Goal: Information Seeking & Learning: Learn about a topic

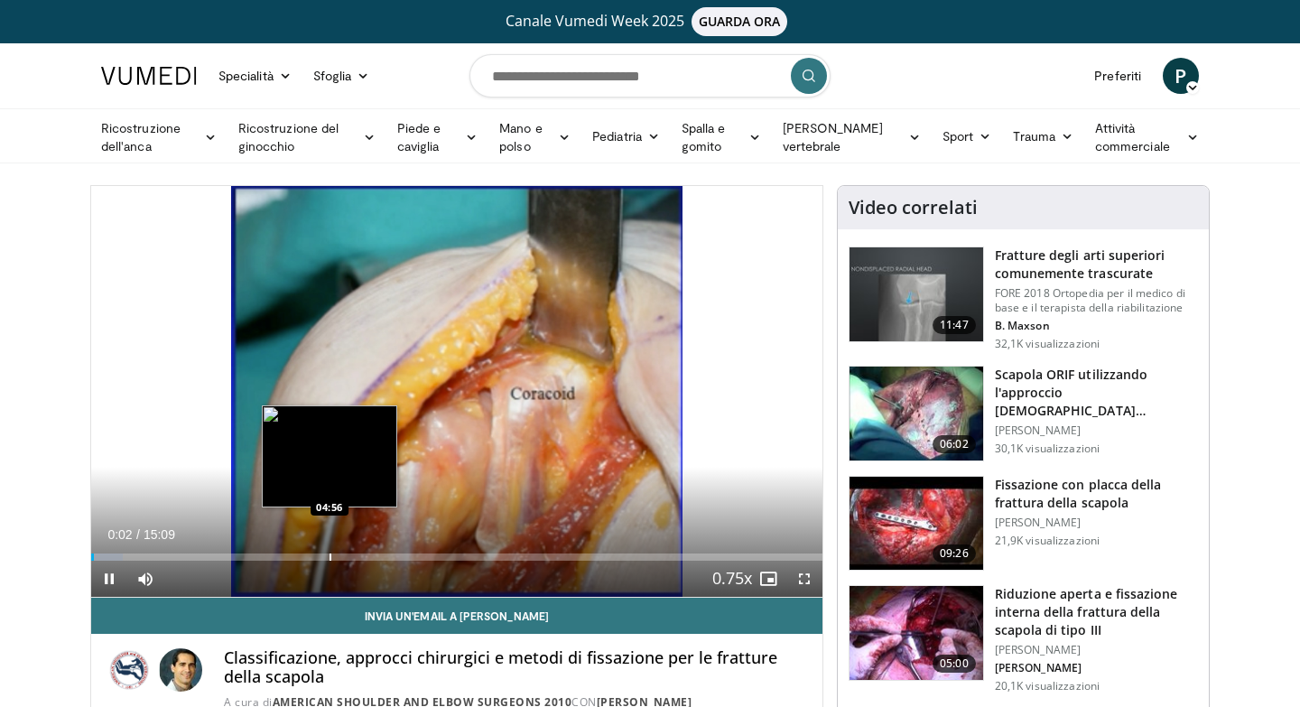
click at [329, 551] on div "Loaded : 4.35% 00:02 04:56" at bounding box center [456, 551] width 731 height 17
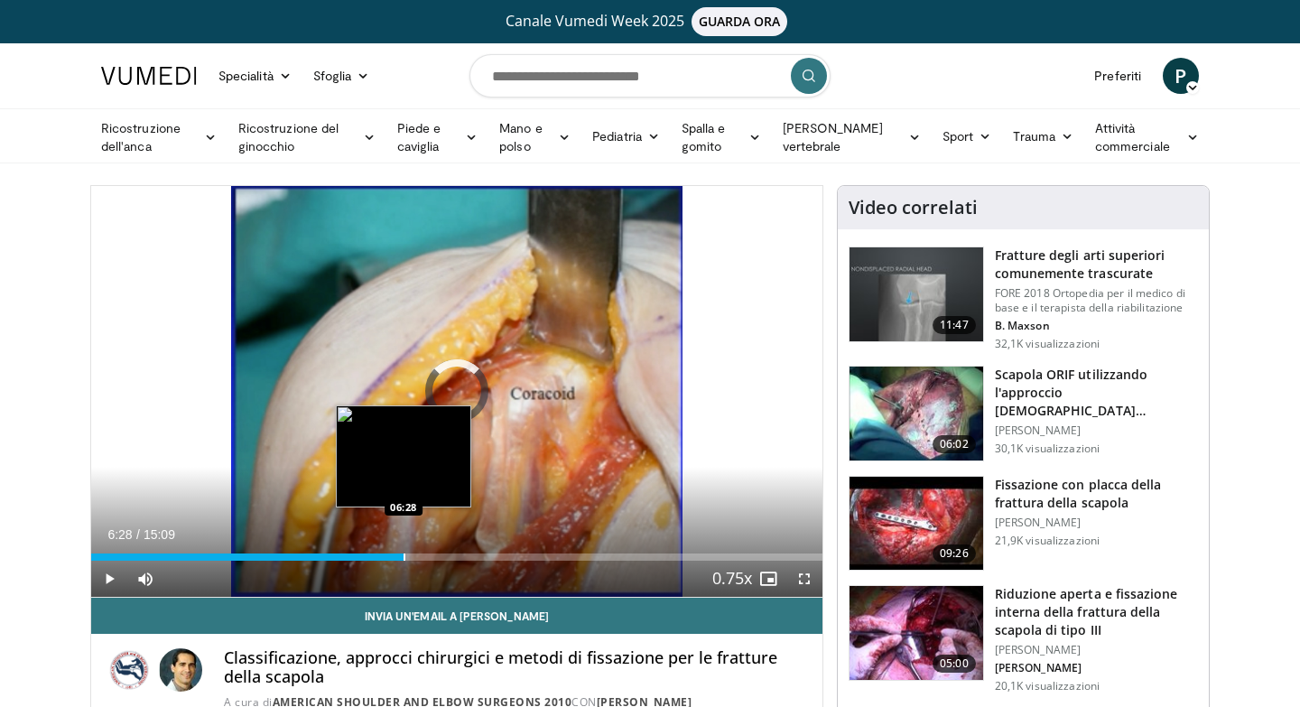
click at [403, 556] on div "Progress Bar" at bounding box center [404, 556] width 2 height 7
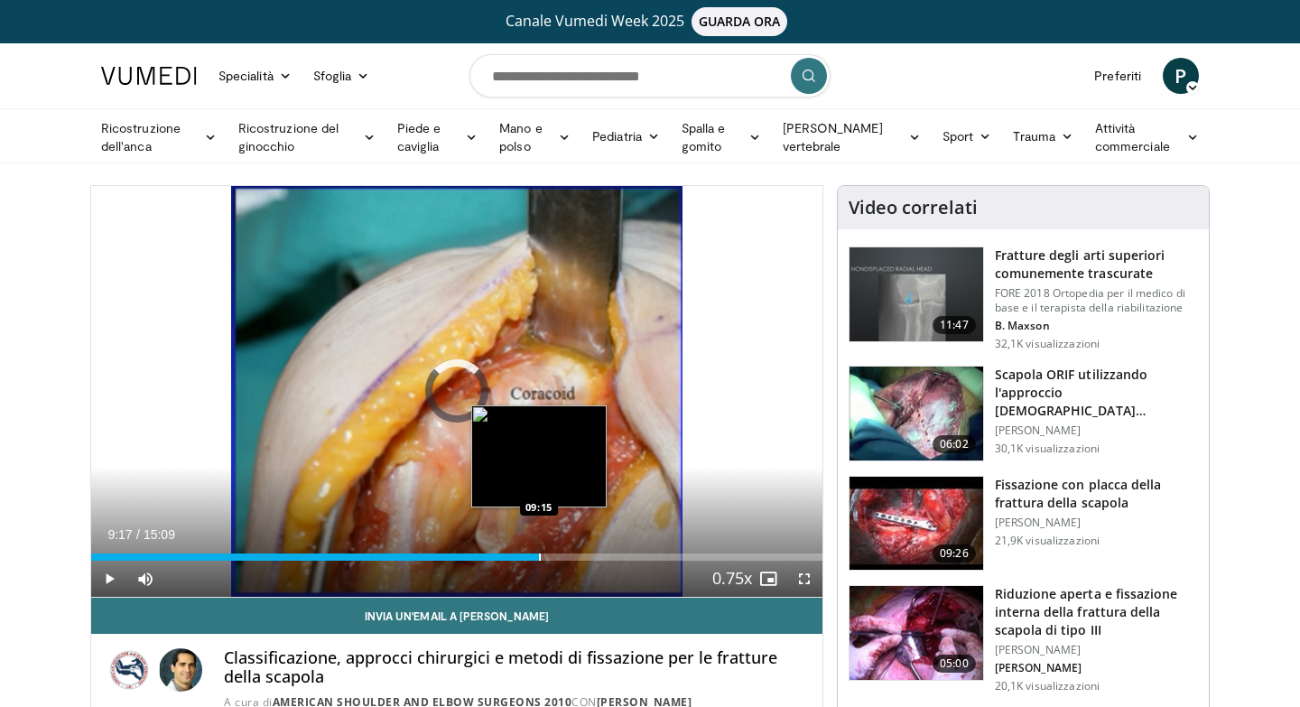
click at [538, 544] on div "Loaded : 50.16% 09:17 09:15" at bounding box center [456, 551] width 731 height 17
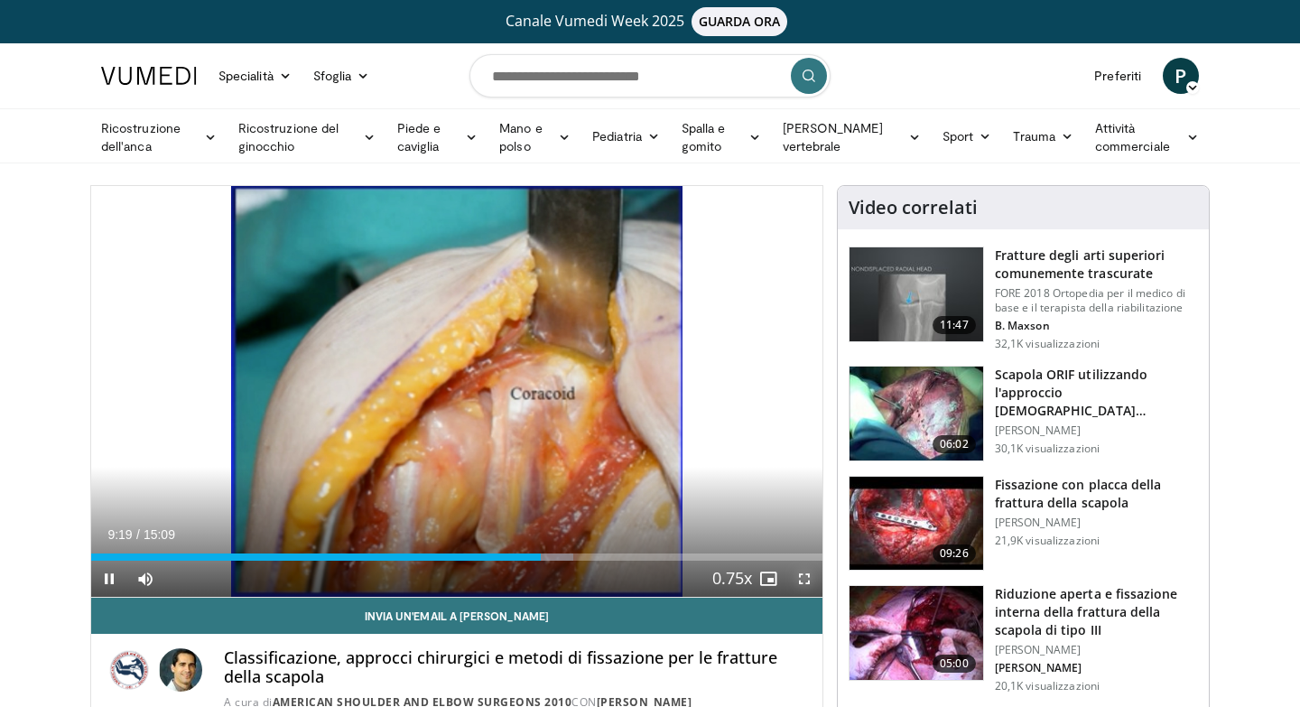
click at [812, 579] on span "Video Player" at bounding box center [804, 579] width 36 height 36
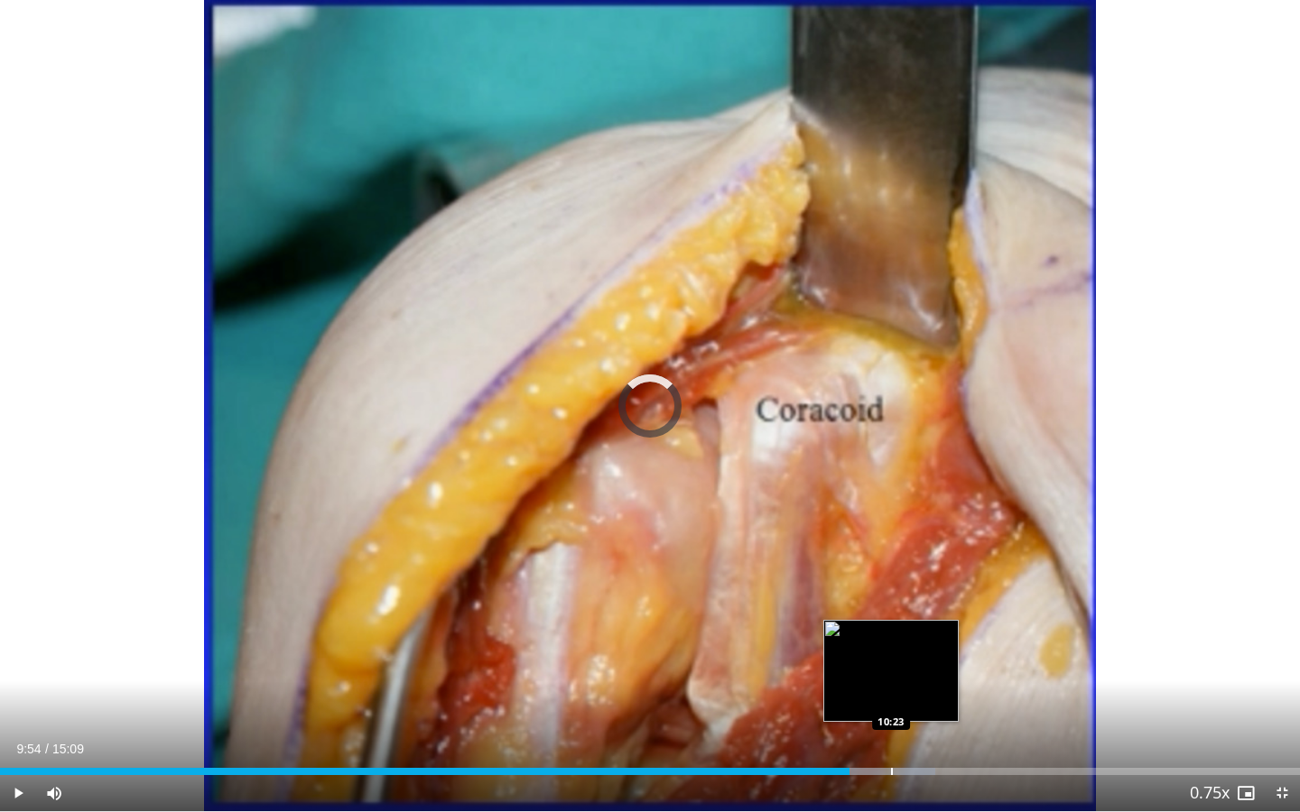
click at [890, 706] on div "Loaded : 71.97% 09:54 10:23" at bounding box center [650, 766] width 1300 height 17
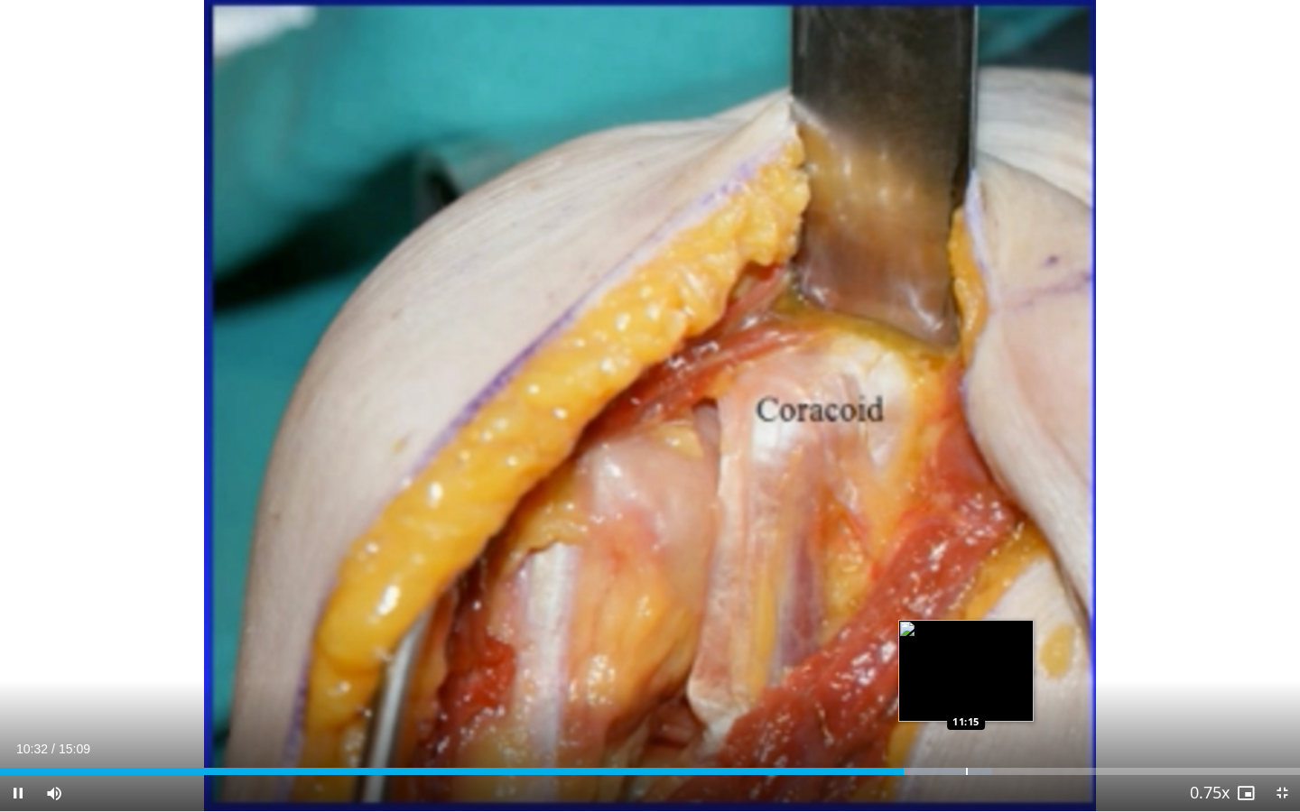
click at [966, 706] on div "Progress Bar" at bounding box center [967, 771] width 2 height 7
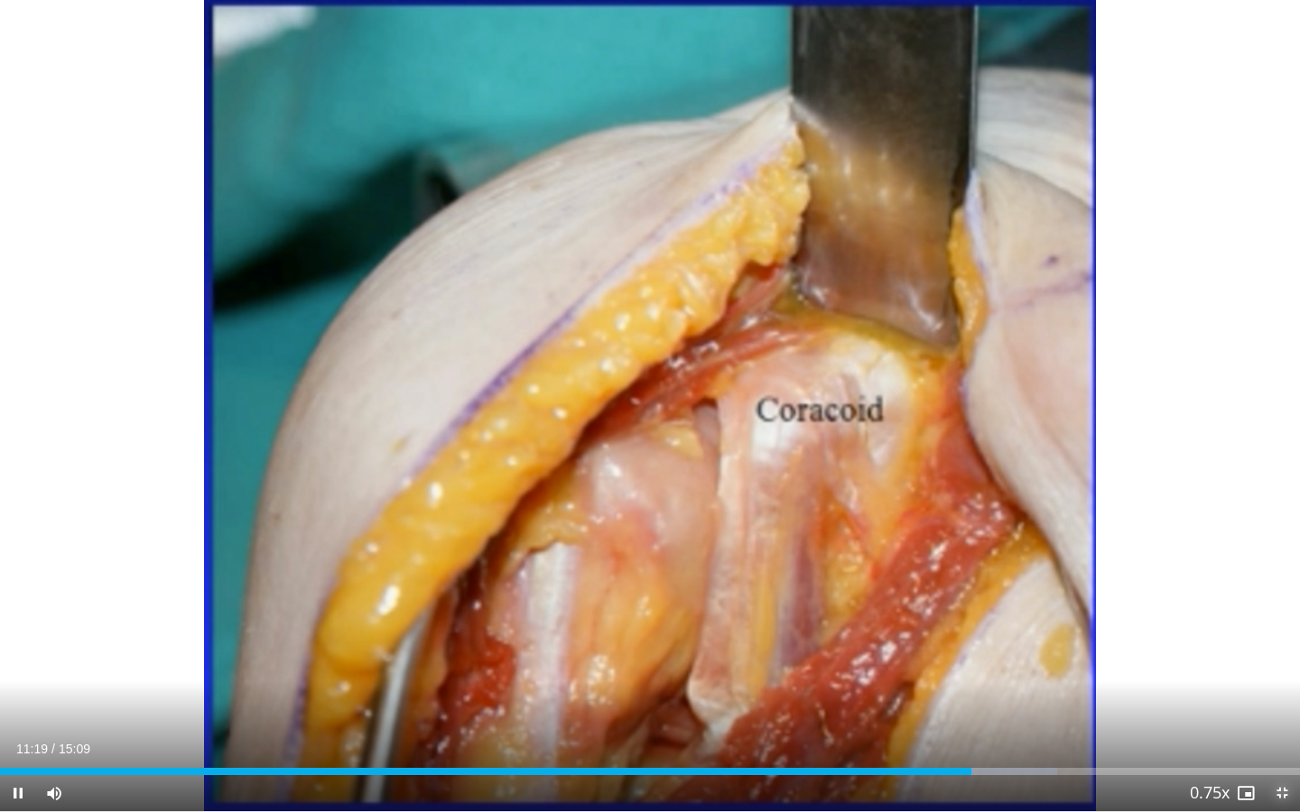
click at [1277, 706] on span "Video Player" at bounding box center [1282, 793] width 36 height 36
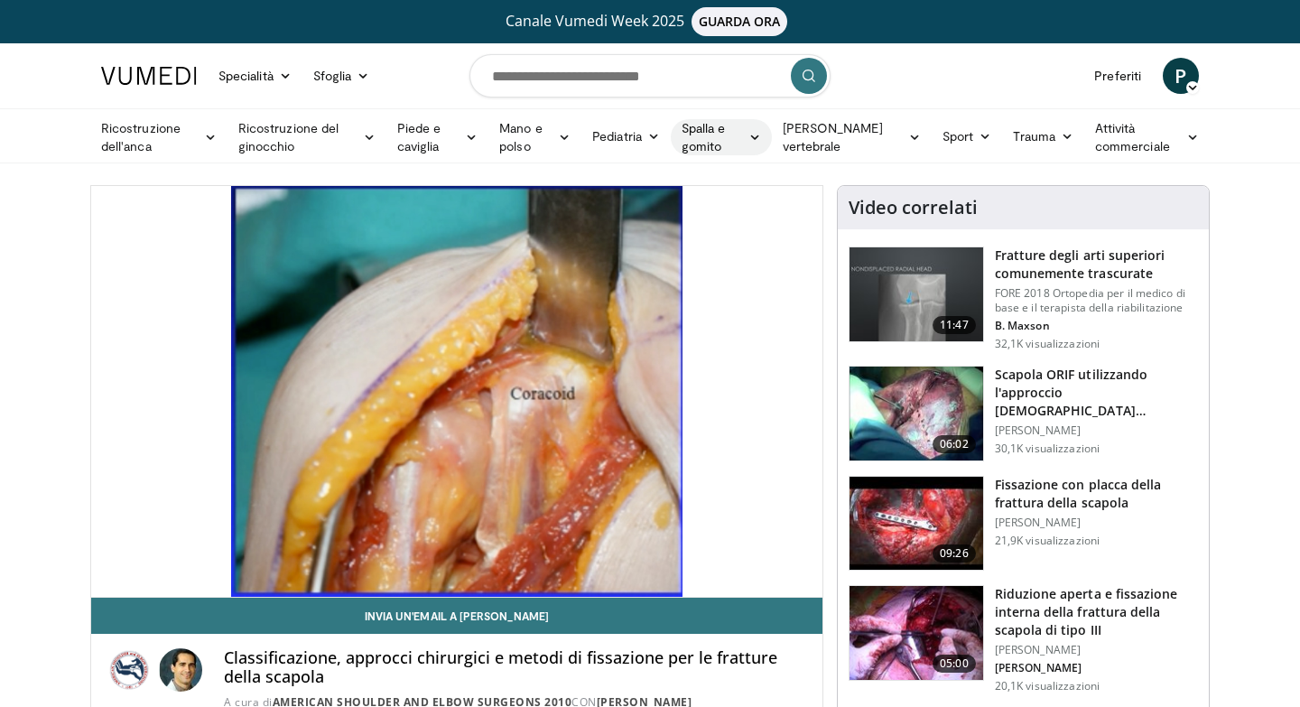
click at [761, 138] on icon at bounding box center [754, 137] width 13 height 13
click at [710, 208] on link "Spalla" at bounding box center [668, 207] width 215 height 29
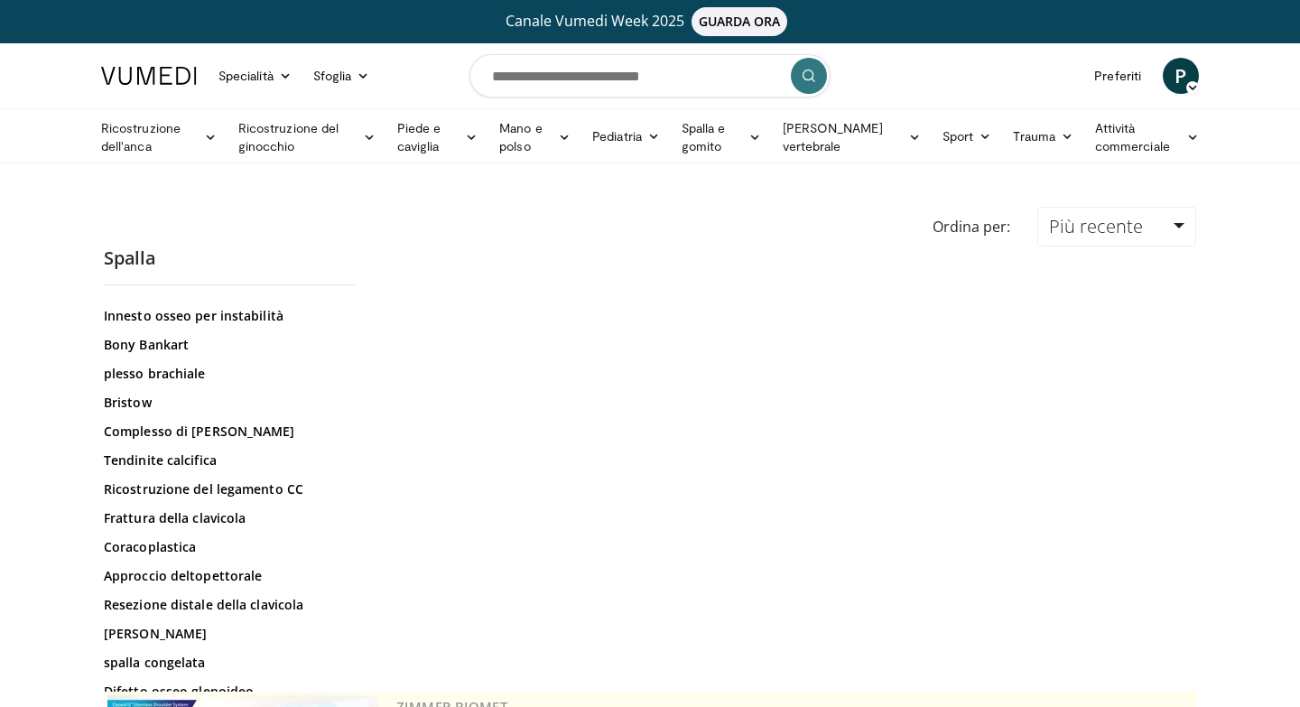
scroll to position [509, 0]
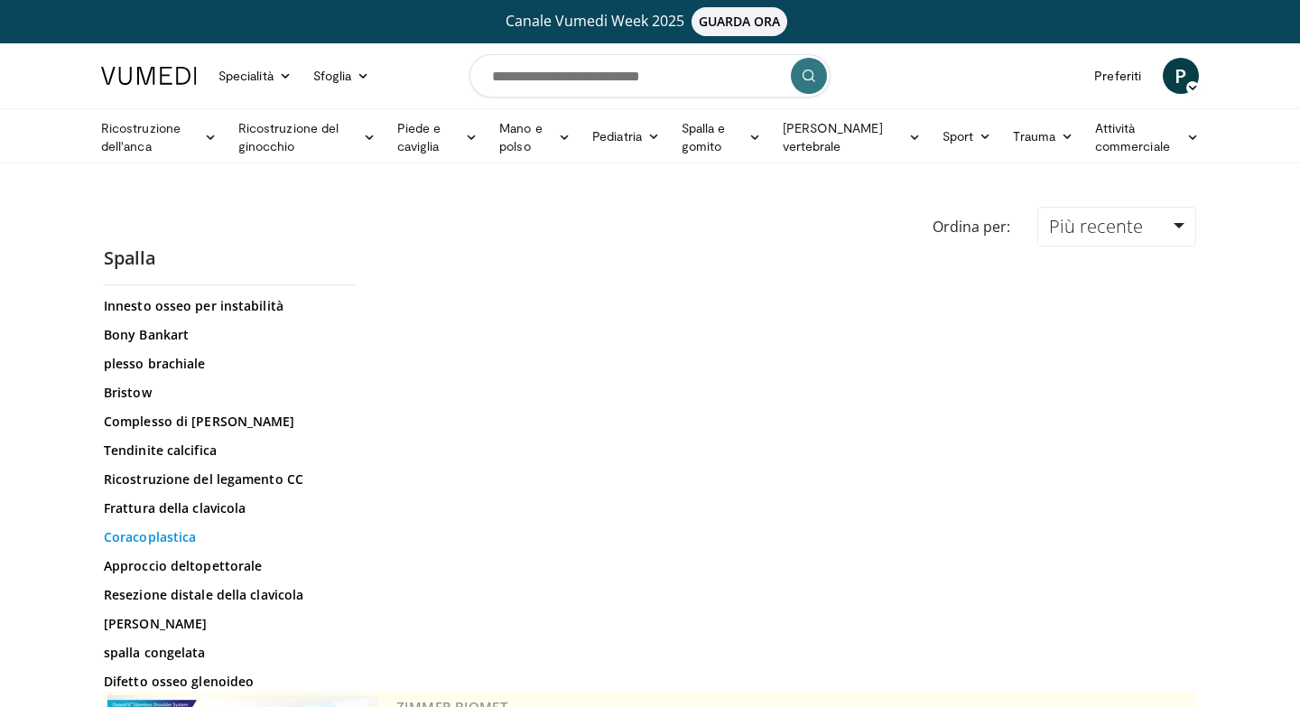
click at [173, 541] on font "Coracoplastica" at bounding box center [150, 536] width 92 height 17
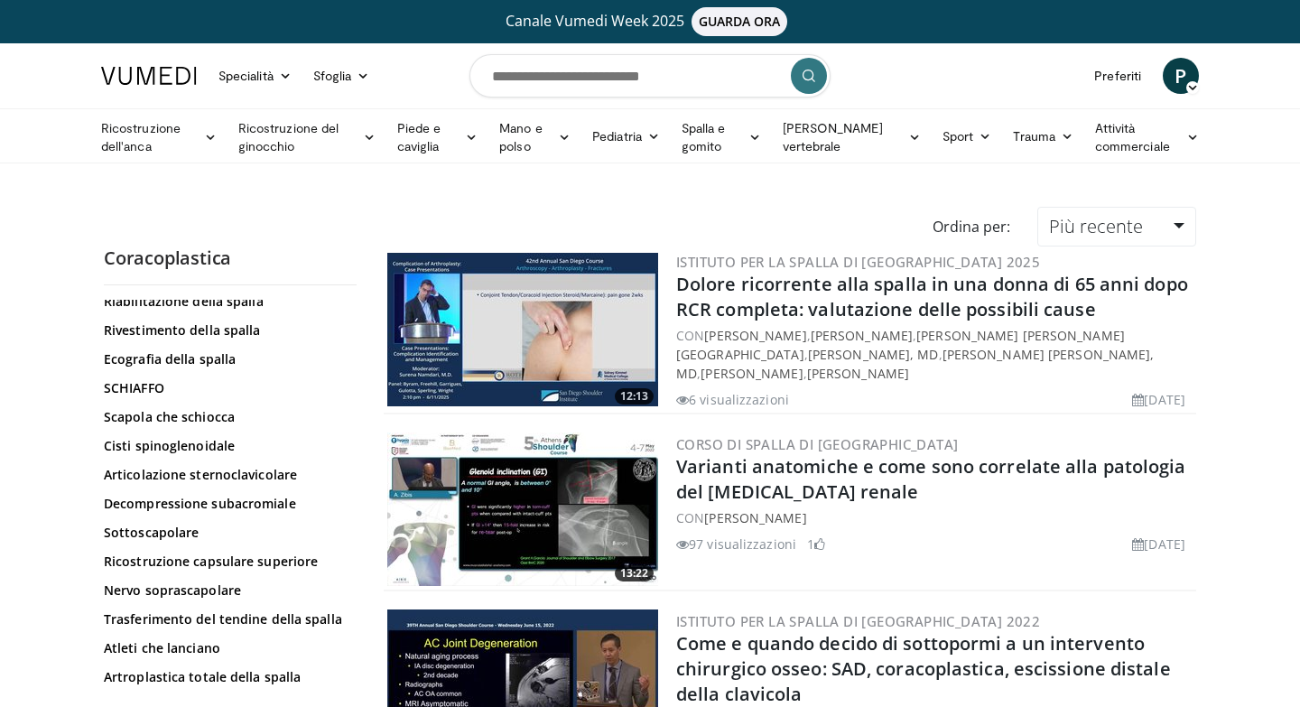
scroll to position [2089, 0]
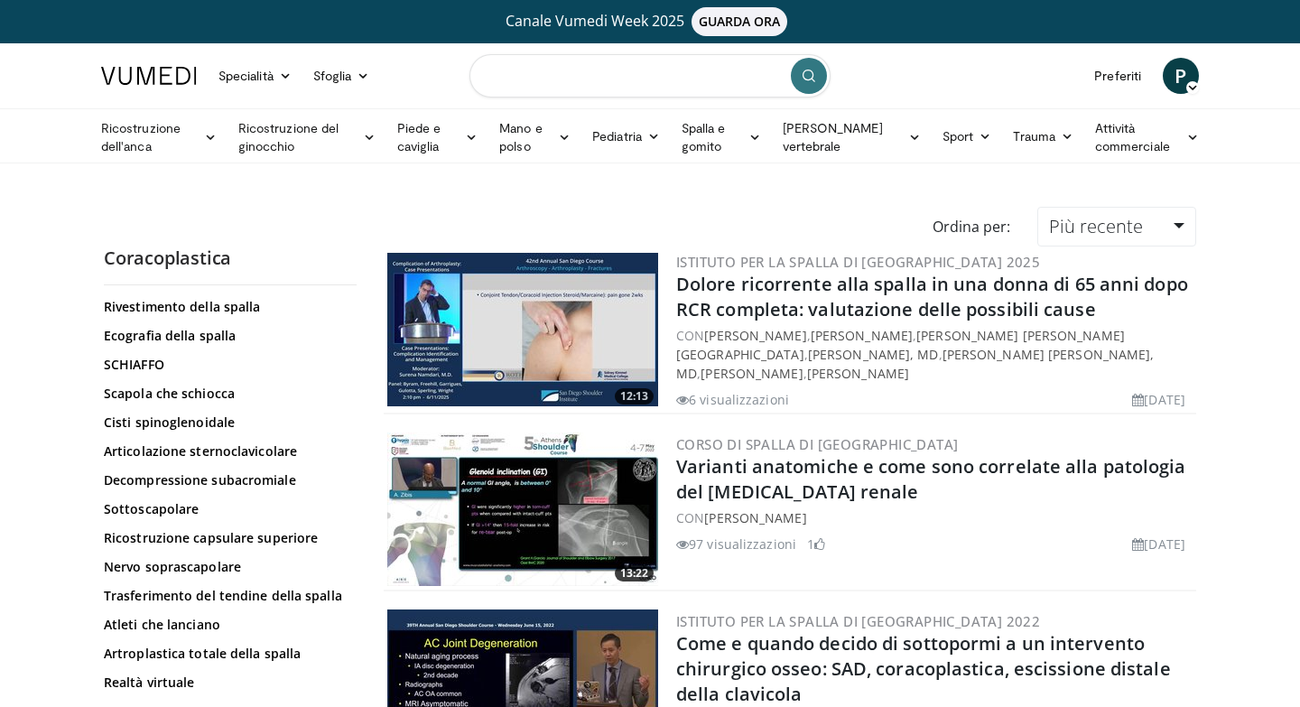
click at [728, 82] on input "Cerca argomenti, interventi" at bounding box center [649, 75] width 361 height 43
type input "*********"
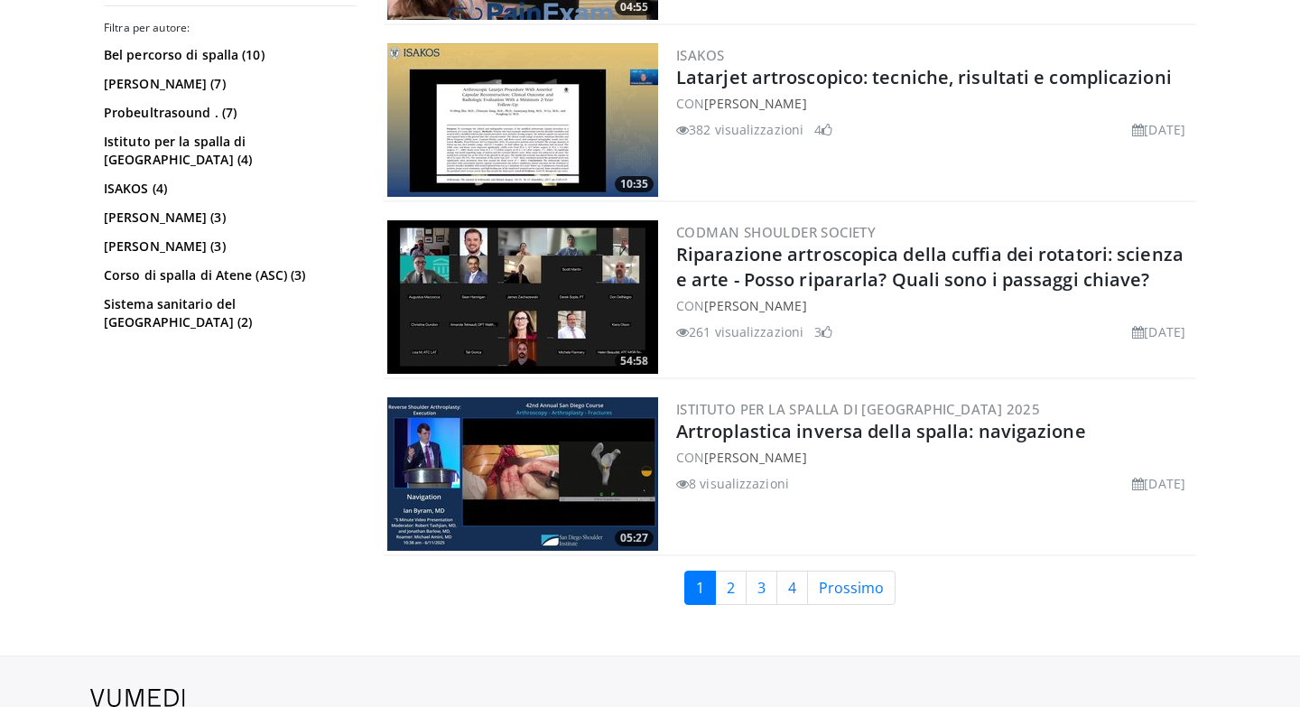
scroll to position [4476, 0]
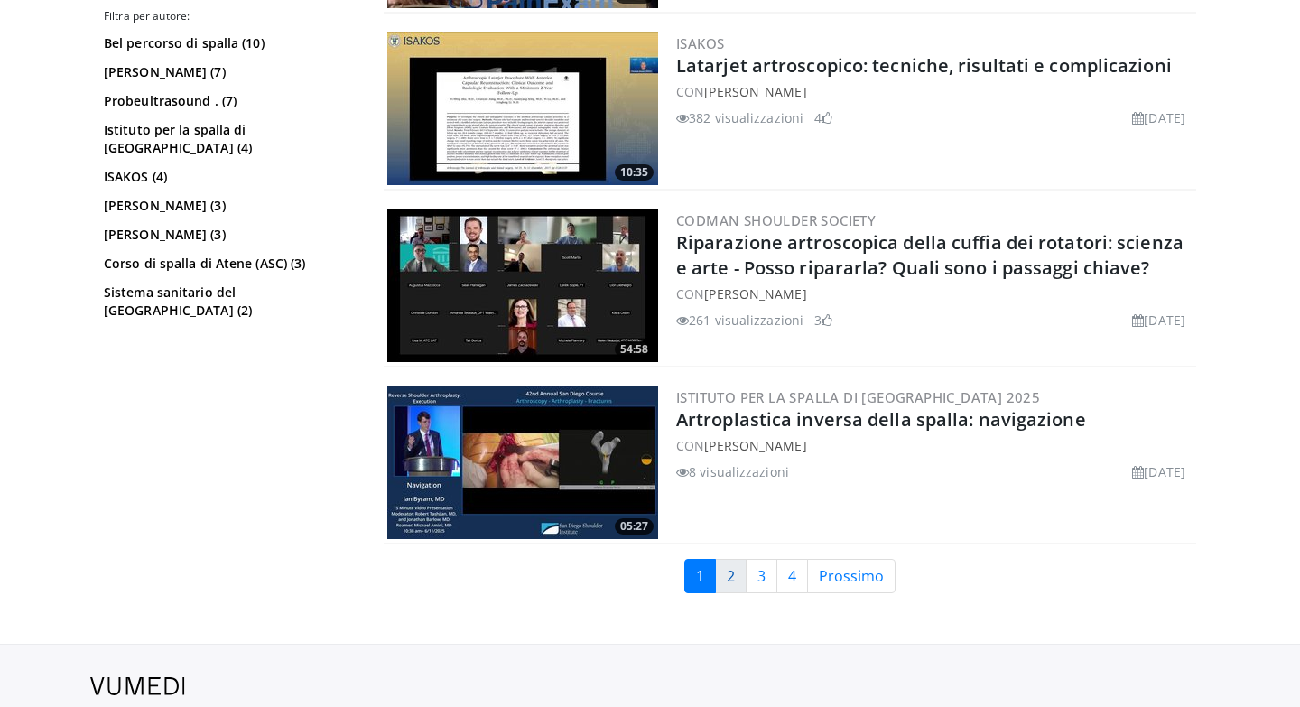
click at [736, 565] on link "2" at bounding box center [731, 576] width 32 height 34
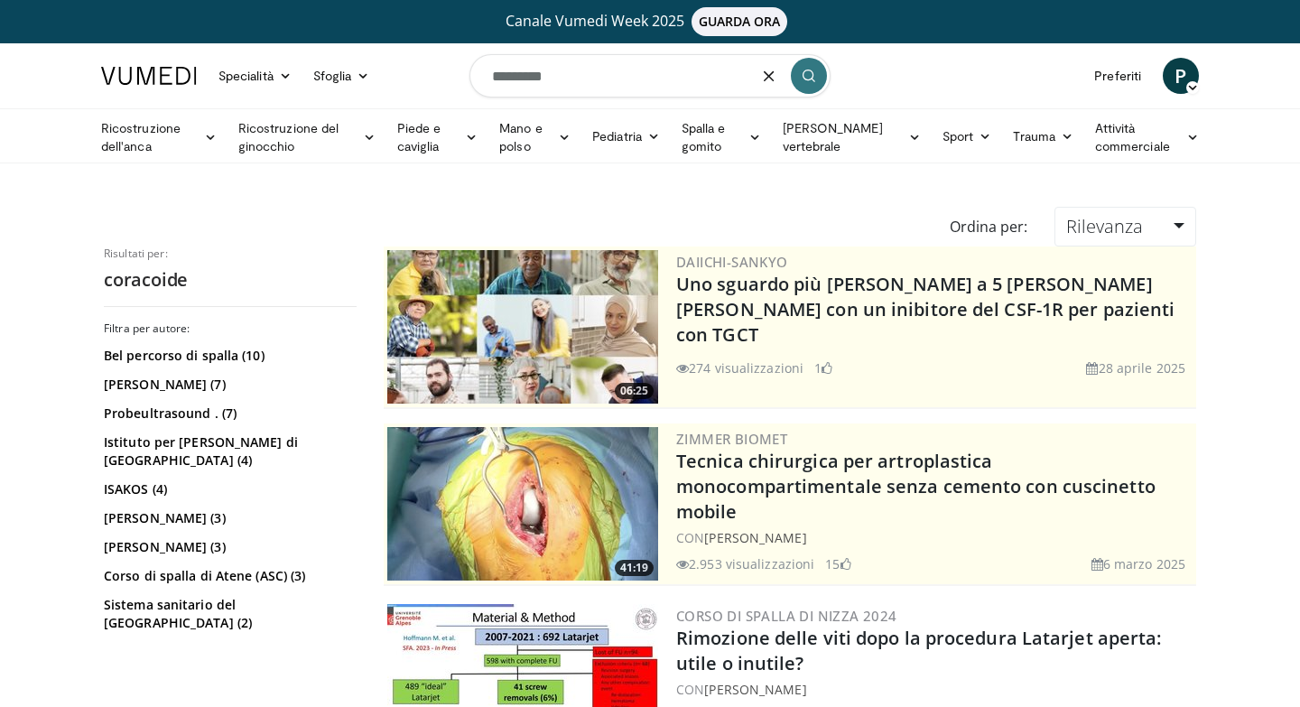
click at [495, 82] on input "*********" at bounding box center [649, 75] width 361 height 43
type input "**********"
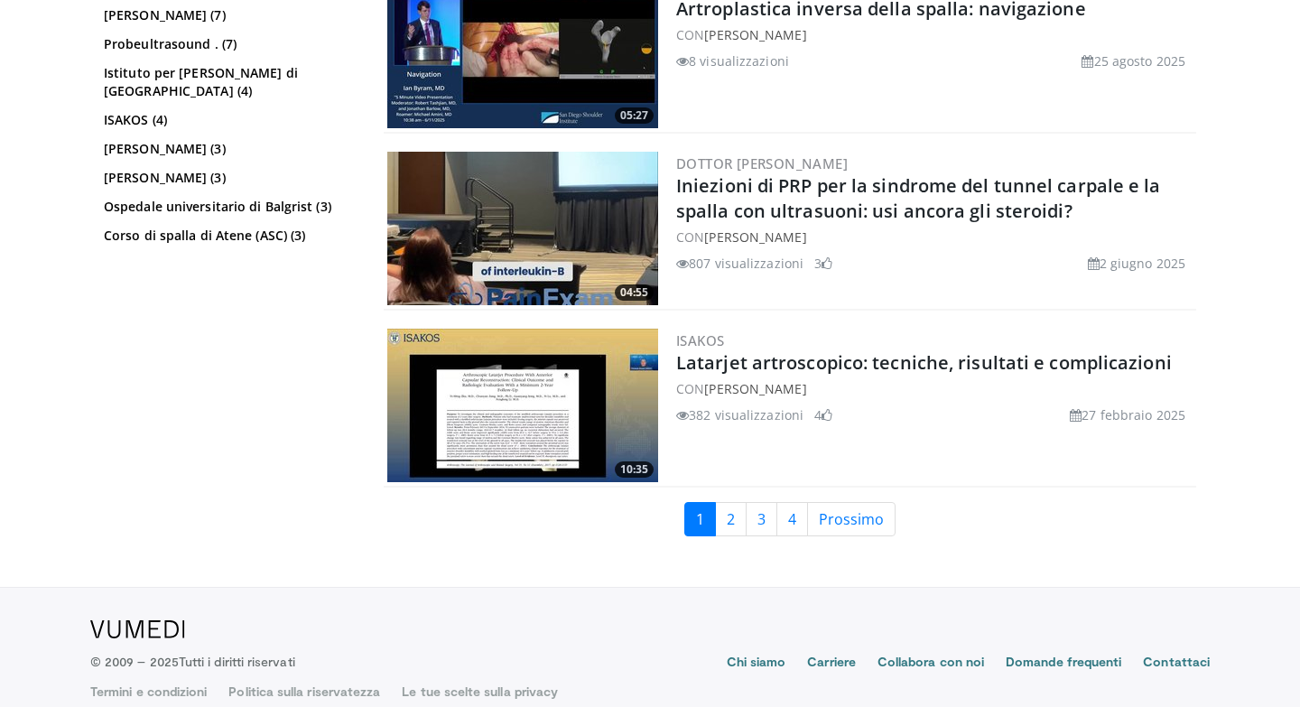
scroll to position [4543, 0]
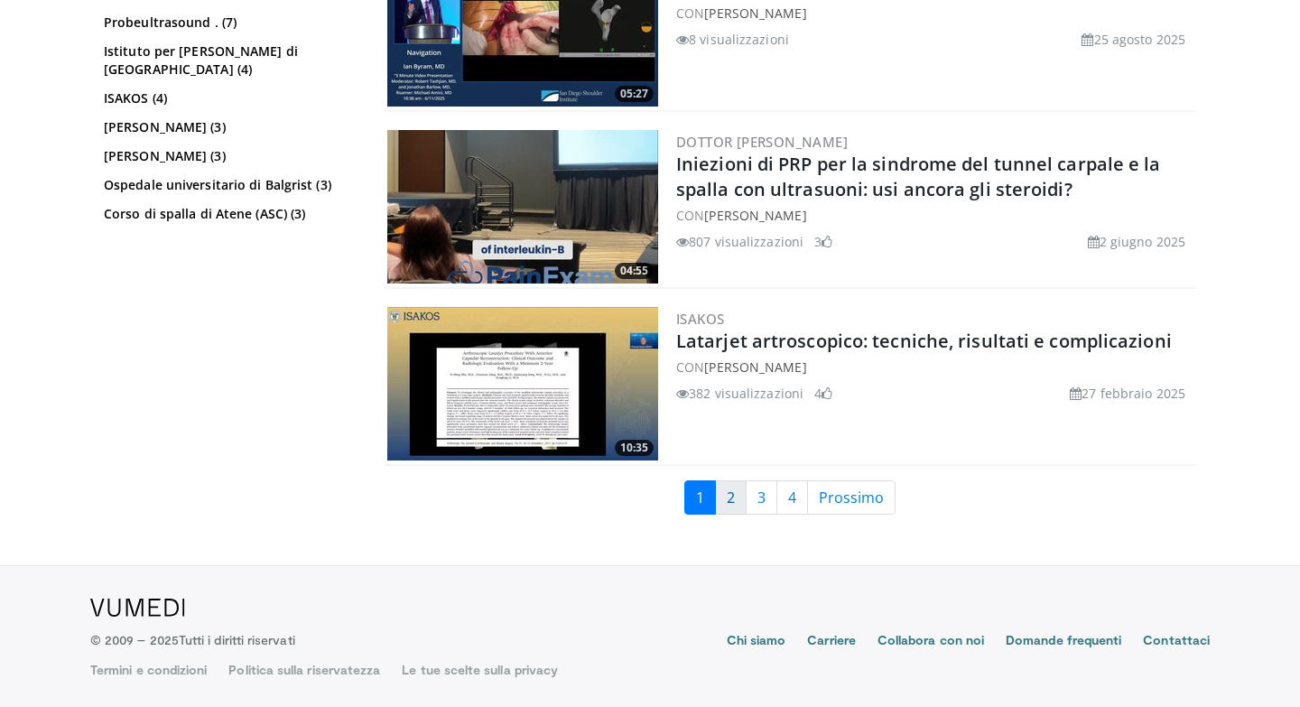
click at [730, 496] on font "2" at bounding box center [731, 497] width 8 height 20
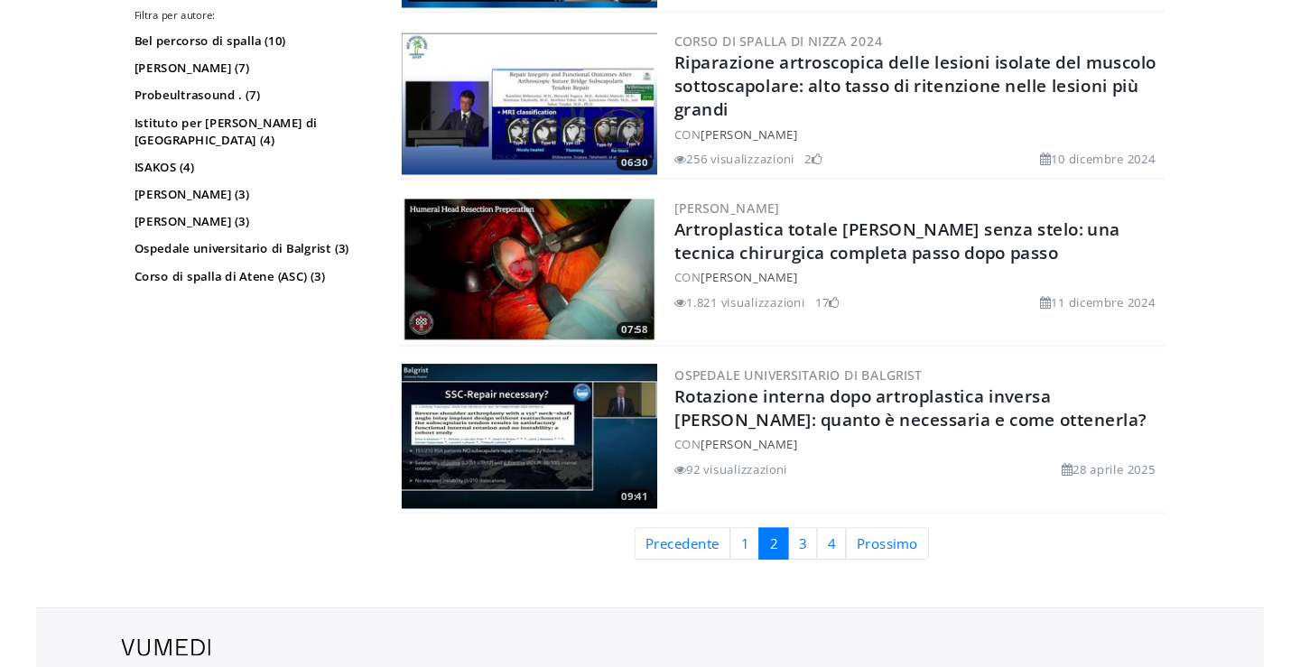
scroll to position [4465, 0]
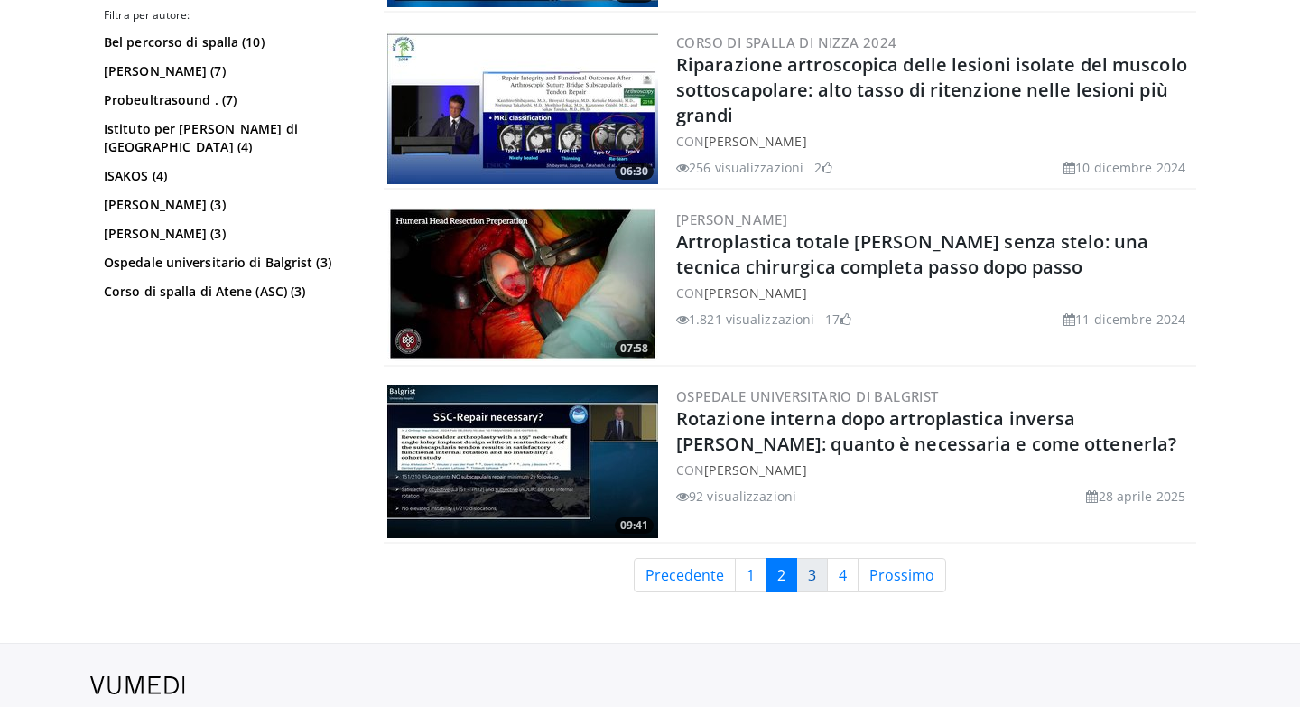
click at [813, 581] on font "3" at bounding box center [812, 575] width 8 height 20
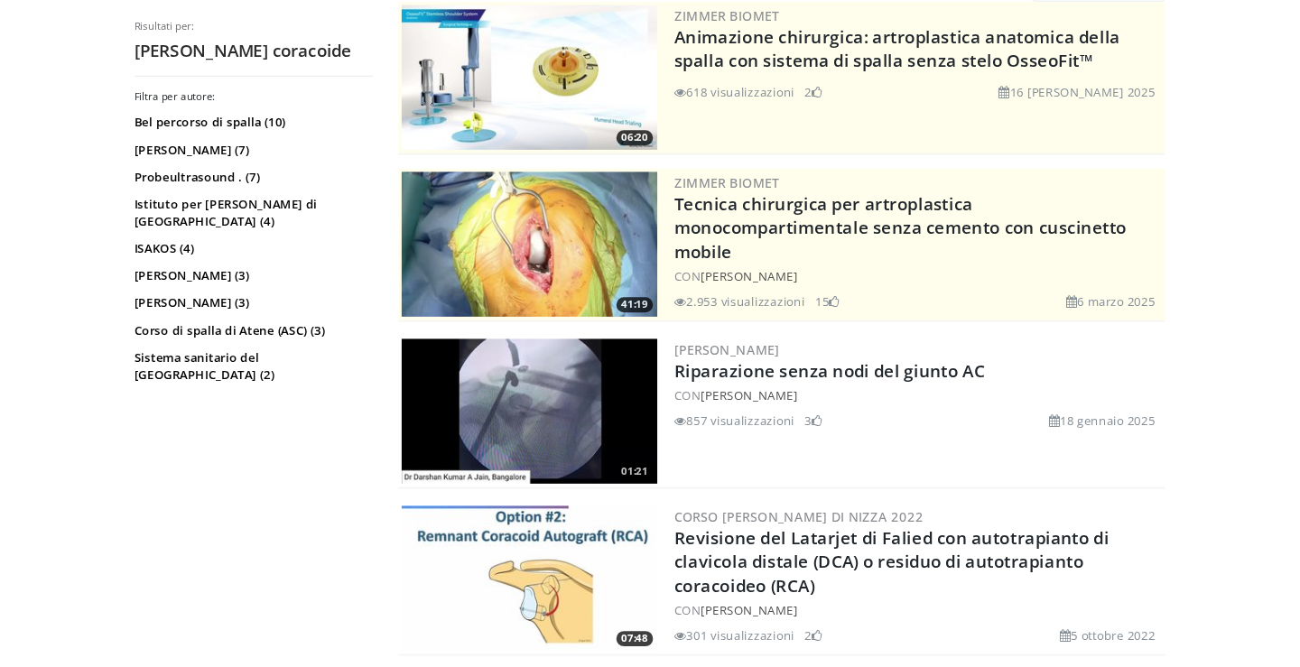
scroll to position [246, 0]
